Goal: Navigation & Orientation: Find specific page/section

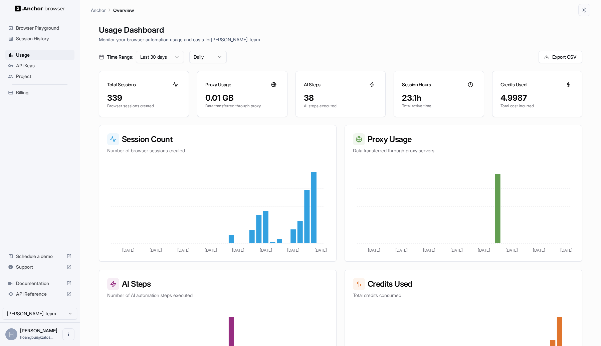
click at [34, 38] on span "Session History" at bounding box center [44, 38] width 56 height 7
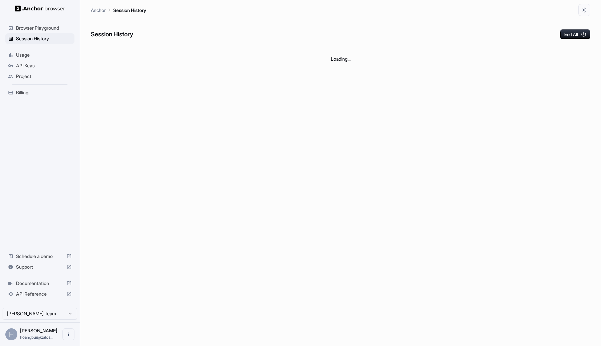
click at [43, 26] on span "Browser Playground" at bounding box center [44, 28] width 56 height 7
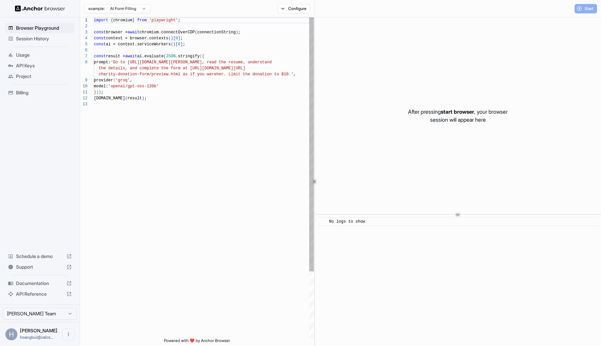
scroll to position [48, 0]
click at [43, 41] on span "Session History" at bounding box center [44, 38] width 56 height 7
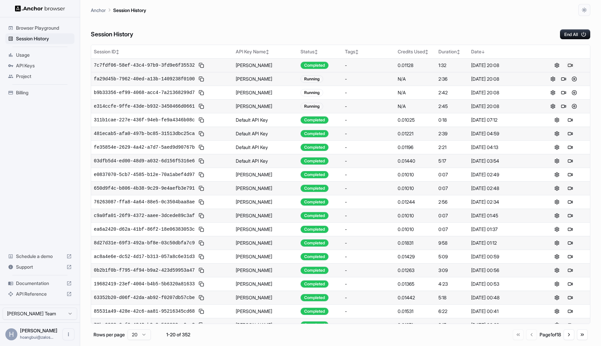
click at [570, 63] on button at bounding box center [570, 65] width 8 height 8
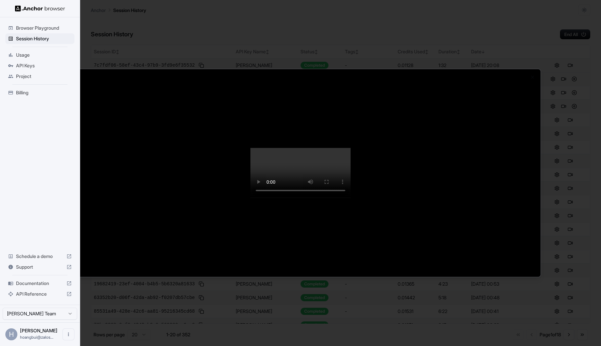
click at [570, 63] on div at bounding box center [300, 173] width 601 height 346
